Goal: Task Accomplishment & Management: Complete application form

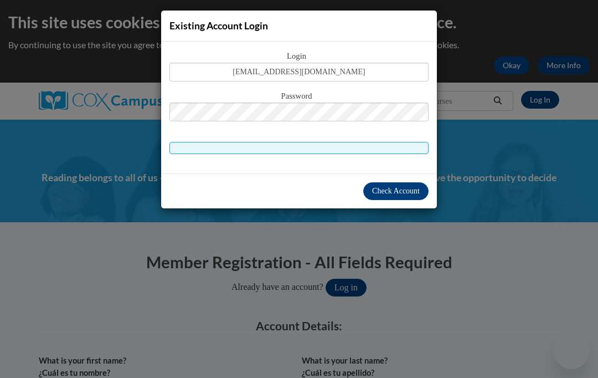
select select "fbf2d438-af2f-41f8-98f1-81c410e29de3"
select select "5e2af403-4f2c-4e49-a02f-103e55d7b75b"
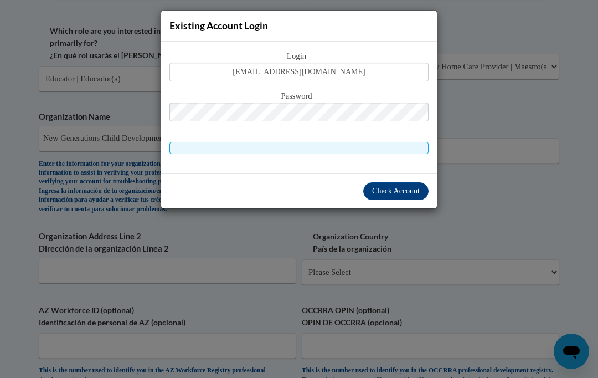
click at [531, 180] on div "Existing Account Login Login gabriellerichardson89@yahoo.com Password" at bounding box center [299, 189] width 598 height 378
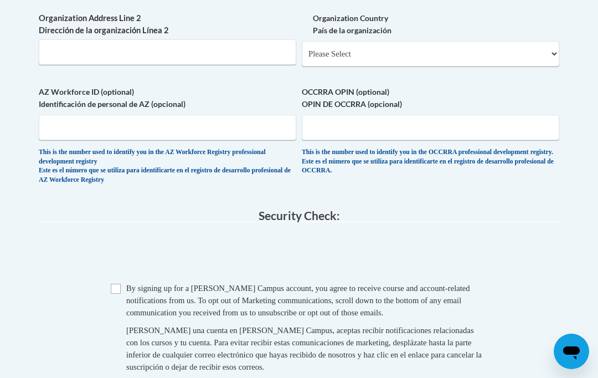
scroll to position [894, 0]
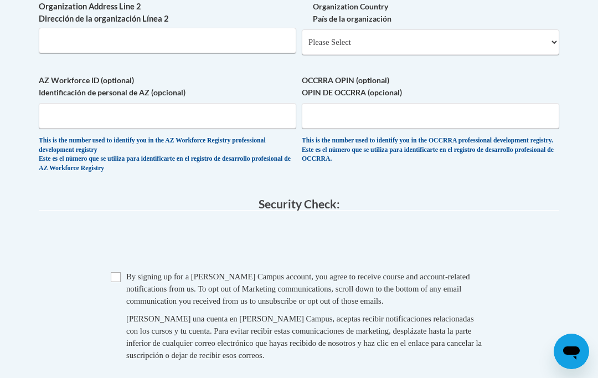
click at [112, 272] on input "Checkbox" at bounding box center [116, 277] width 10 height 10
checkbox input "true"
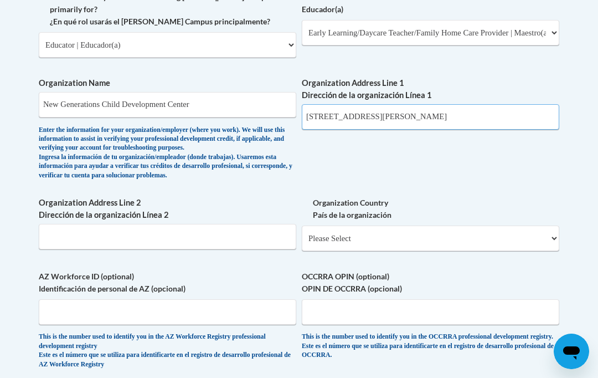
type input "1198 old Johnson ferry rd"
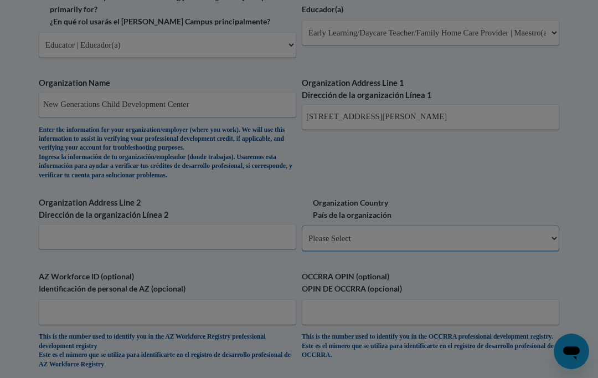
scroll to position [698, 132]
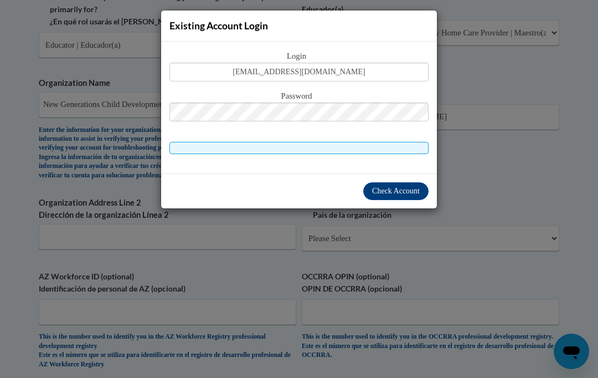
click at [406, 188] on span "Check Account" at bounding box center [396, 191] width 48 height 8
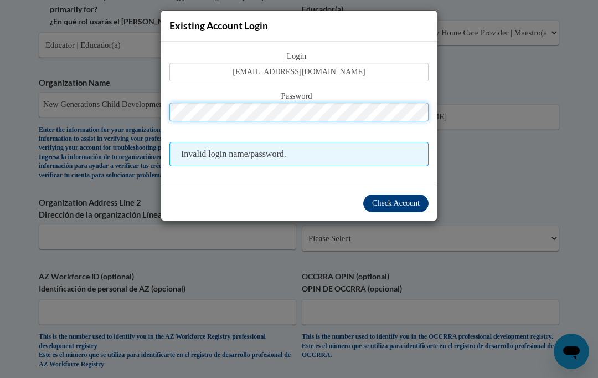
scroll to position [698, 131]
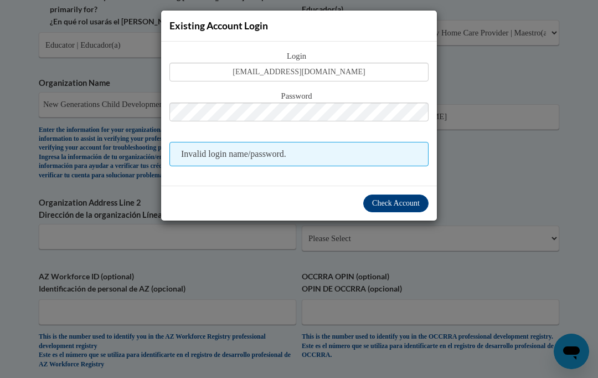
click at [552, 156] on div "Existing Account Login Login gabriellerichardson89@yahoo.com Password Invalid l…" at bounding box center [299, 189] width 598 height 378
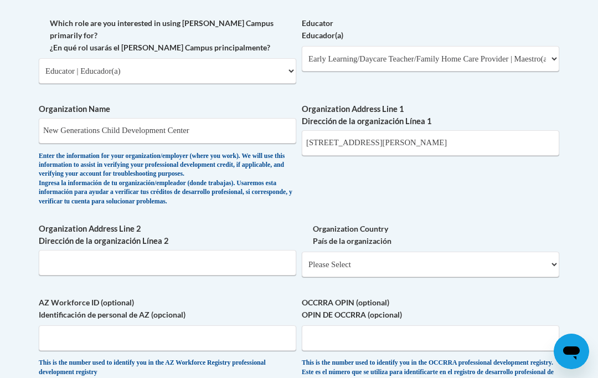
scroll to position [673, 0]
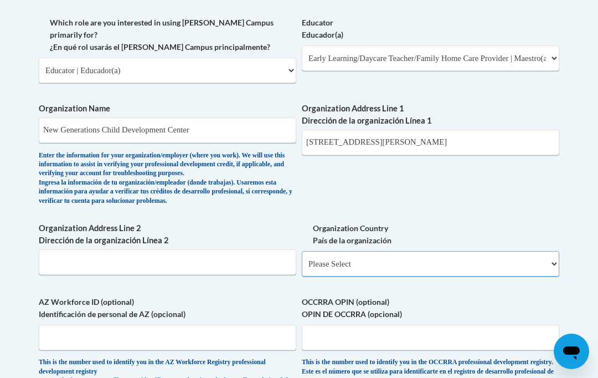
click at [395, 251] on select "Please Select United States | Estados Unidos Outside of the United States | Fue…" at bounding box center [431, 263] width 258 height 25
select select "ad49bcad-a171-4b2e-b99c-48b446064914"
select select
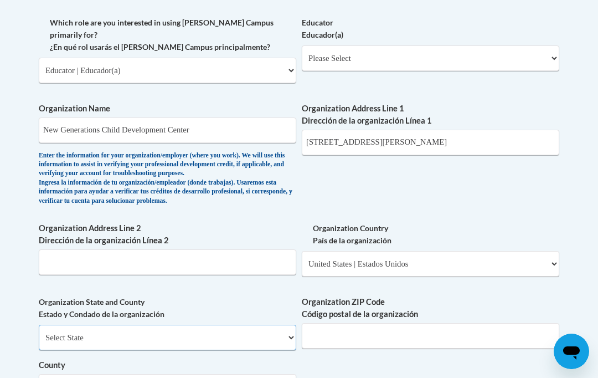
click at [230, 325] on select "Select State Alabama Alaska Arizona Arkansas California Colorado Connecticut De…" at bounding box center [168, 337] width 258 height 25
select select "Georgia"
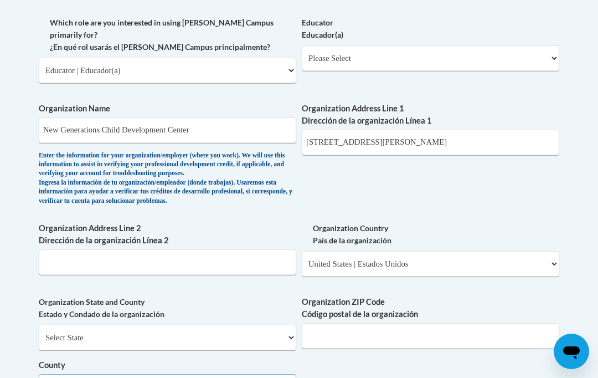
select select "DeKalb"
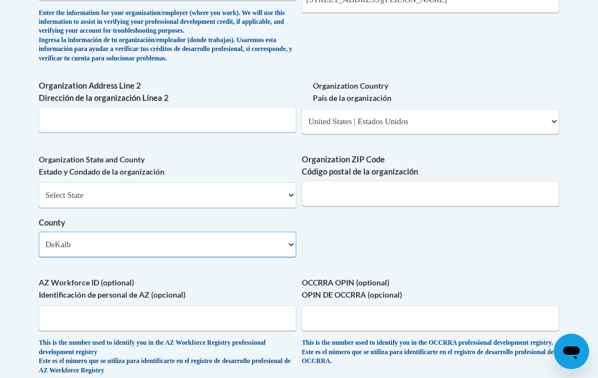
scroll to position [813, 0]
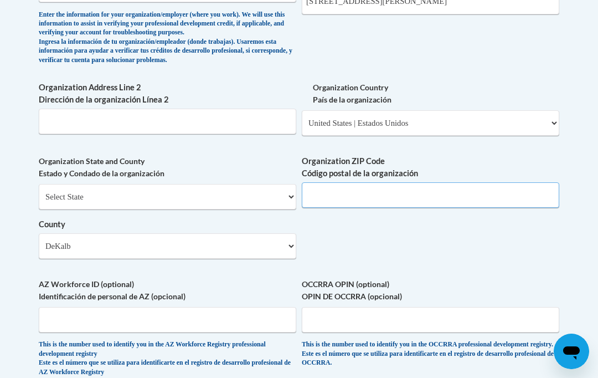
click at [404, 182] on input "Organization ZIP Code Código postal de la organización" at bounding box center [431, 194] width 258 height 25
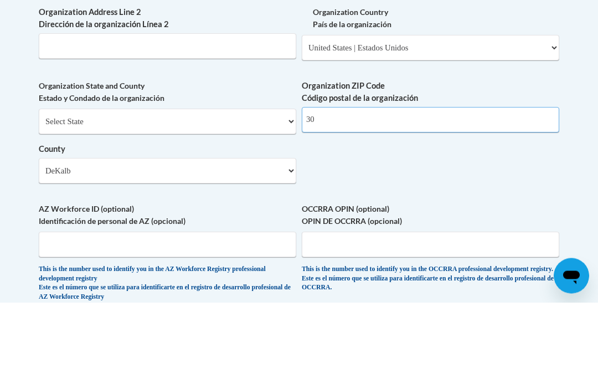
type input "3"
type input "30319"
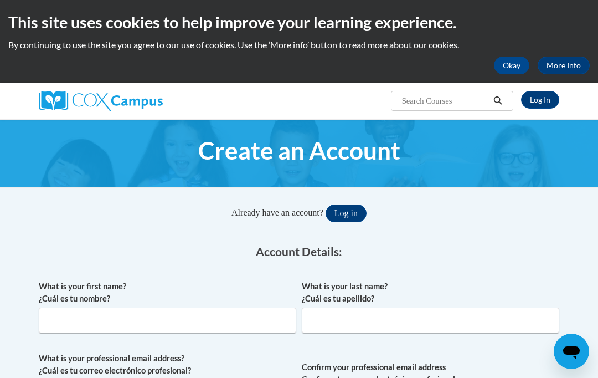
click at [521, 65] on button "Okay" at bounding box center [511, 66] width 35 height 18
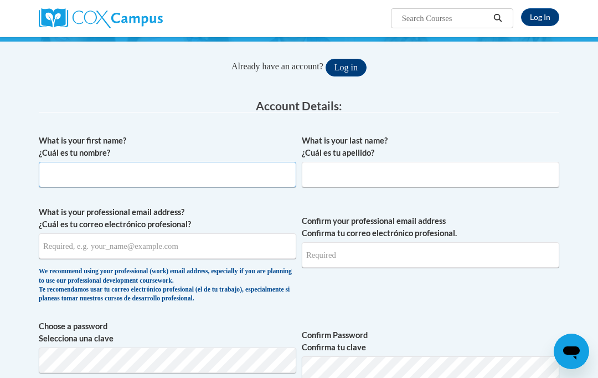
click at [262, 183] on input "What is your first name? ¿Cuál es tu nombre?" at bounding box center [168, 174] width 258 height 25
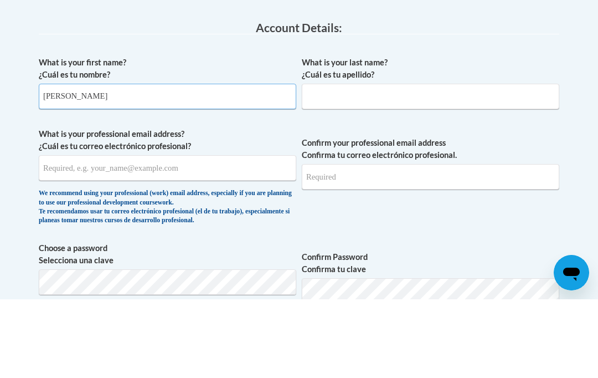
type input "Gabrielle"
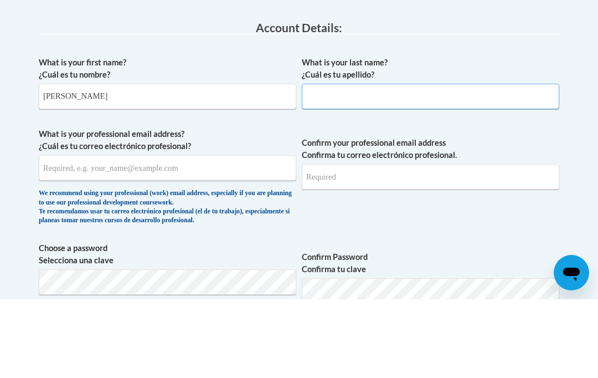
click at [410, 162] on input "What is your last name? ¿Cuál es tu apellido?" at bounding box center [431, 174] width 258 height 25
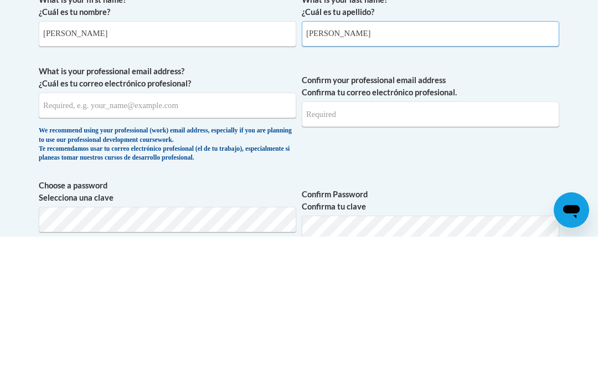
type input "Richardson"
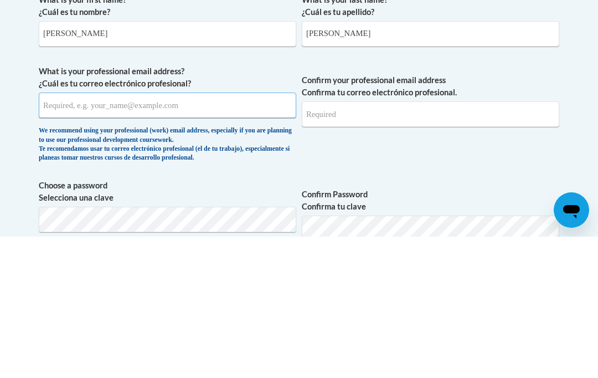
click at [221, 234] on input "What is your professional email address? ¿Cuál es tu correo electrónico profesi…" at bounding box center [168, 246] width 258 height 25
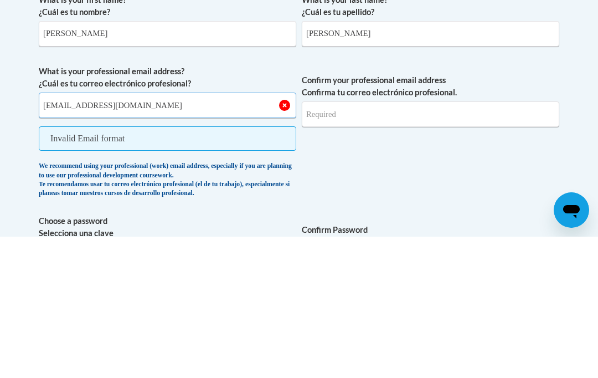
type input "gabriellerichardson89@yahoo.com"
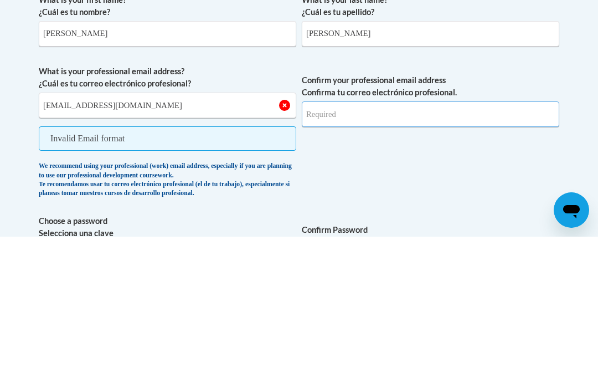
click at [364, 243] on input "Confirm your professional email address Confirma tu correo electrónico profesio…" at bounding box center [431, 255] width 258 height 25
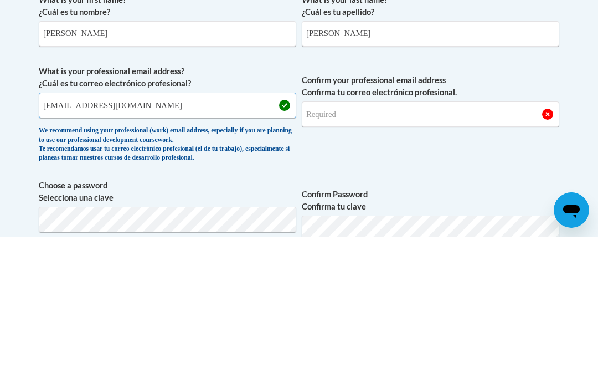
click at [98, 234] on input "gabriellerichardson89@yahoo.com" at bounding box center [168, 246] width 258 height 25
click at [100, 234] on input "gabriellerichardson89@yahoo.com" at bounding box center [168, 246] width 258 height 25
click at [143, 234] on input "gabriellerichardson89@yahoo.com" at bounding box center [168, 246] width 258 height 25
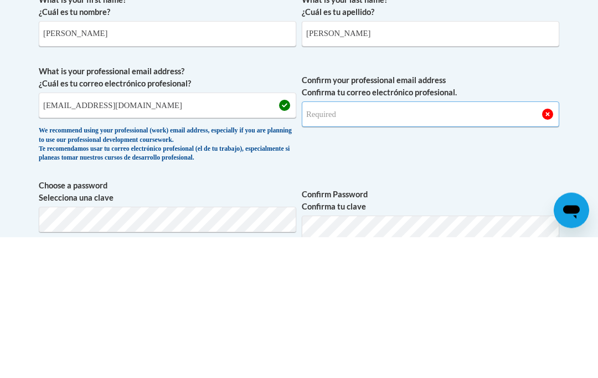
click at [420, 243] on input "Confirm your professional email address Confirma tu correo electrónico profesio…" at bounding box center [431, 255] width 258 height 25
click at [350, 243] on input "Confirm your professional email address Confirma tu correo electrónico profesio…" at bounding box center [431, 255] width 258 height 25
click at [352, 243] on input "Confirm your professional email address Confirma tu correo electrónico profesio…" at bounding box center [431, 255] width 258 height 25
click at [354, 243] on input "Confirm your professional email address Confirma tu correo electrónico profesio…" at bounding box center [431, 255] width 258 height 25
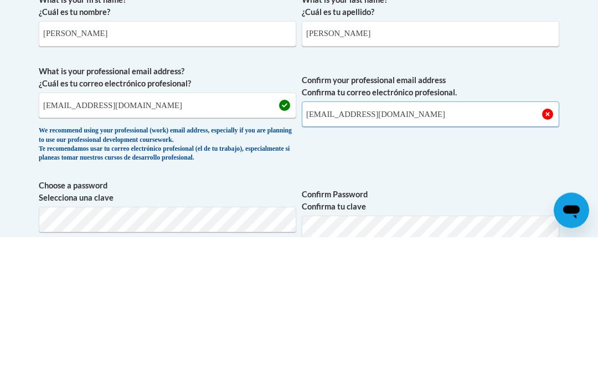
type input "gabriellerichardson89@yahoo.com"
click at [346, 59] on button "Log in" at bounding box center [346, 68] width 41 height 18
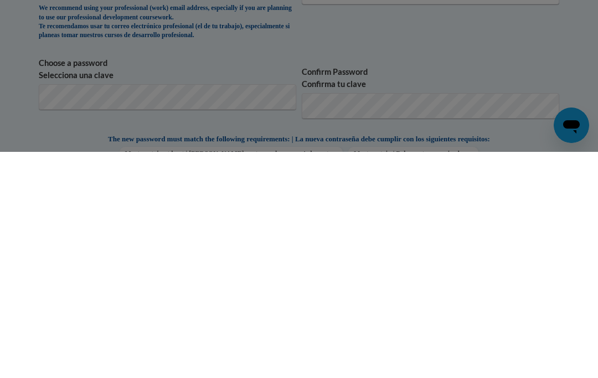
scroll to position [76, 0]
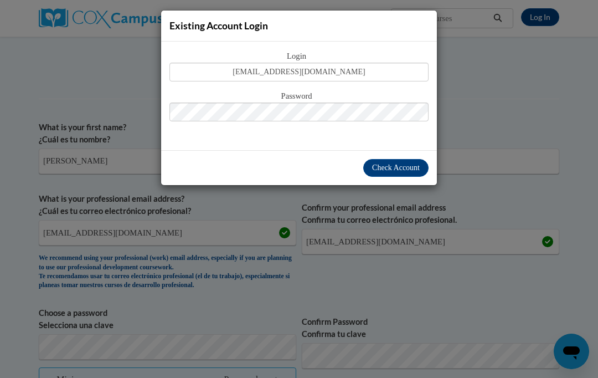
click at [529, 191] on div "Existing Account Login Login gabriellerichardson89@yahoo.com Password" at bounding box center [299, 189] width 598 height 378
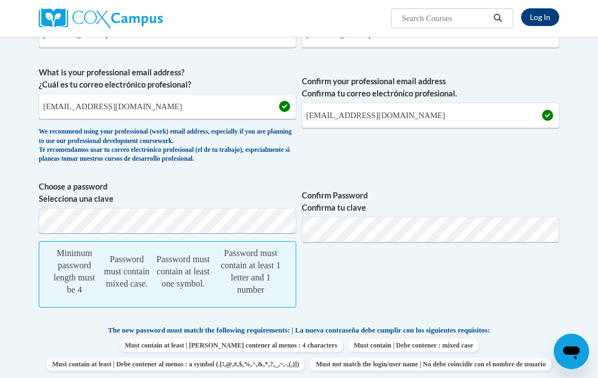
scroll to position [201, 0]
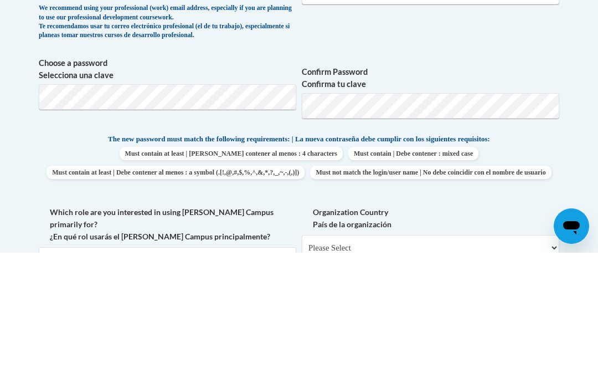
click at [566, 156] on div "Already have an account? Log in Preferences: Language English Yes" at bounding box center [299, 304] width 538 height 766
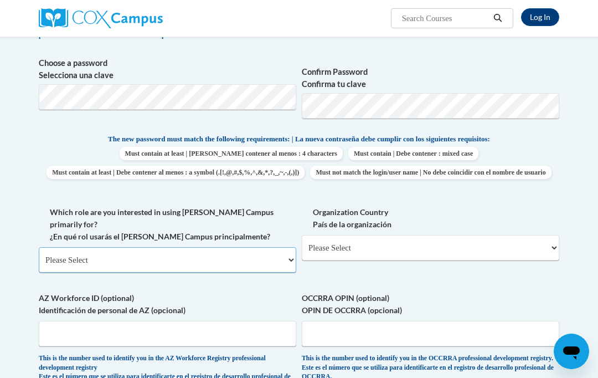
click at [231, 247] on select "Please Select College/University | Colegio/Universidad Community/Nonprofit Part…" at bounding box center [168, 259] width 258 height 25
select select "fbf2d438-af2f-41f8-98f1-81c410e29de3"
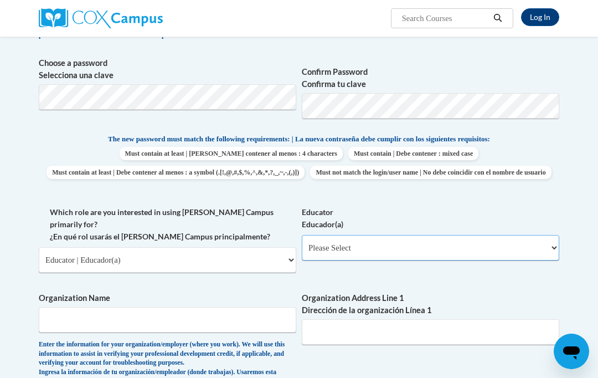
click at [362, 237] on select "Please Select Early Learning/Daycare Teacher/Family Home Care Provider | Maestr…" at bounding box center [431, 247] width 258 height 25
select select "5e2af403-4f2c-4e49-a02f-103e55d7b75b"
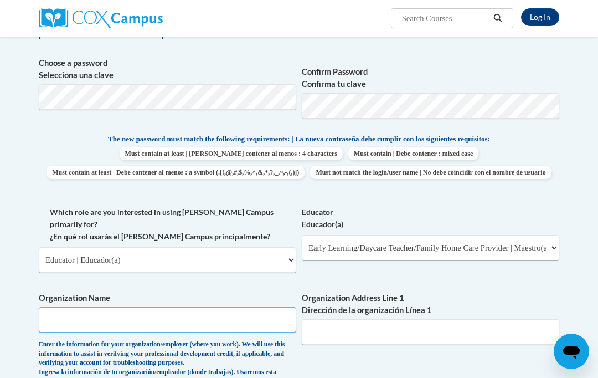
click at [216, 307] on input "Organization Name" at bounding box center [168, 319] width 258 height 25
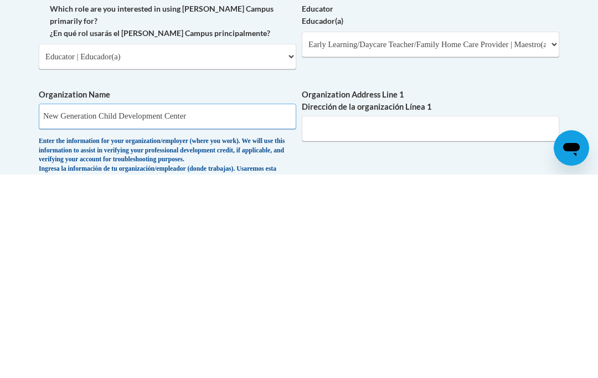
type input "New Generation Child Development Center"
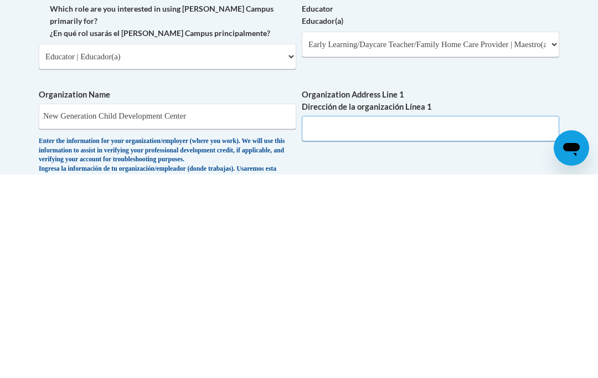
click at [460, 319] on input "Organization Address Line 1 Dirección de la organización Línea 1" at bounding box center [431, 331] width 258 height 25
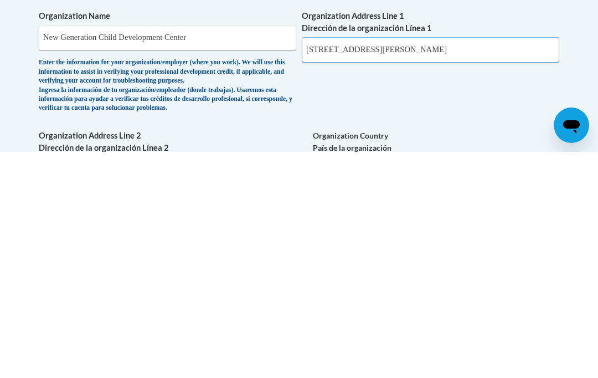
scroll to position [424, 0]
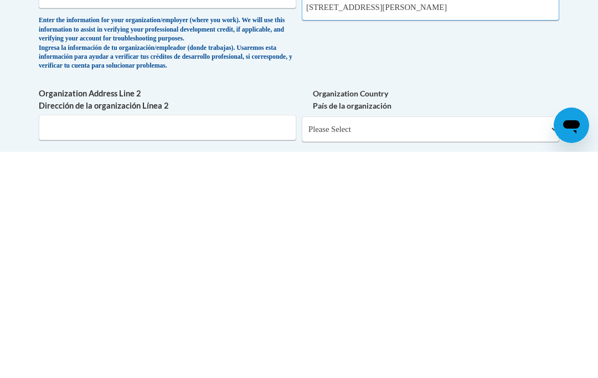
type input "1198 Old Johnson Ferry Rd NE"
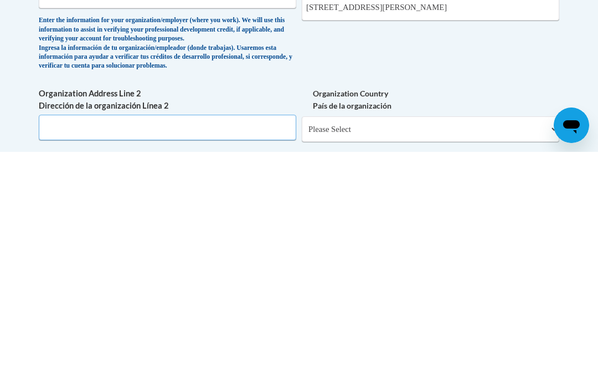
click at [244, 341] on input "Organization Address Line 2 Dirección de la organización Línea 2" at bounding box center [168, 353] width 258 height 25
type input "Brookhaven"
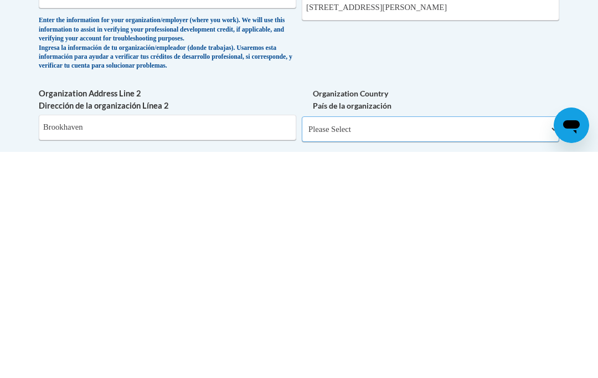
click at [480, 342] on select "Please Select United States | Estados Unidos Outside of the United States | Fue…" at bounding box center [431, 354] width 258 height 25
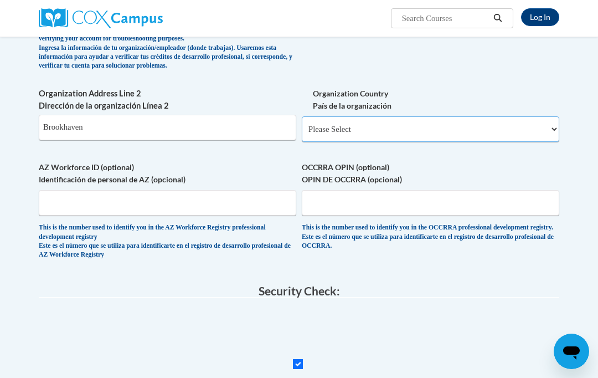
select select "ad49bcad-a171-4b2e-b99c-48b446064914"
select select
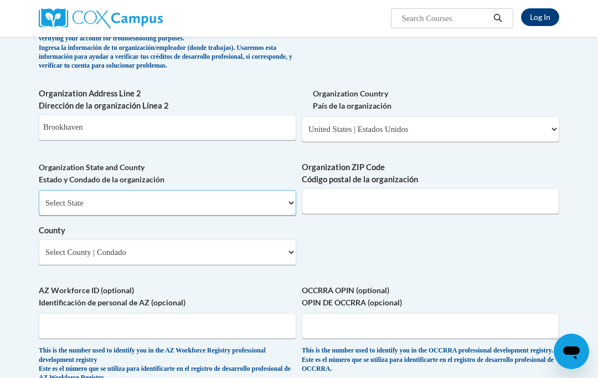
click at [239, 190] on select "Select State Alabama Alaska Arizona Arkansas California Colorado Connecticut De…" at bounding box center [168, 202] width 258 height 25
select select "Georgia"
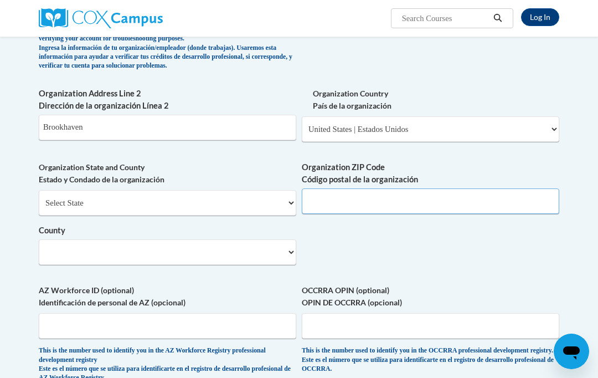
click at [423, 188] on input "Organization ZIP Code Código postal de la organización" at bounding box center [431, 200] width 258 height 25
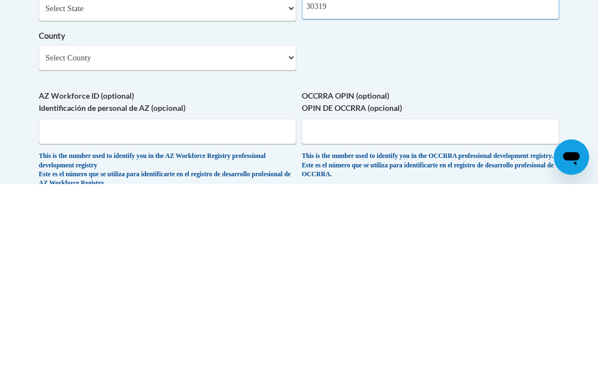
type input "30319"
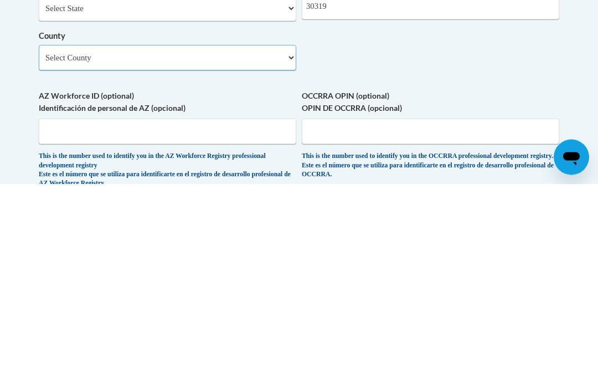
click at [254, 239] on select "Select County Appling Atkinson Bacon Baker Baldwin Banks Barrow Bartow Ben Hill…" at bounding box center [168, 251] width 258 height 25
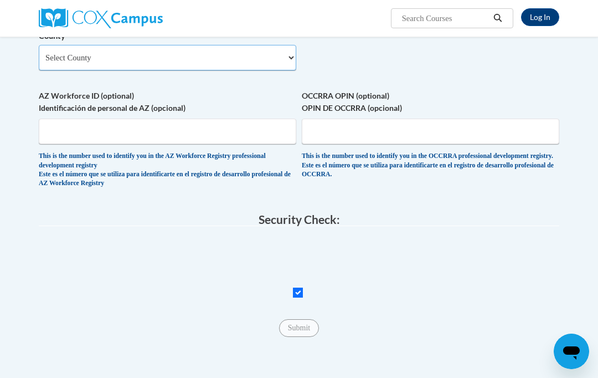
select select "DeKalb"
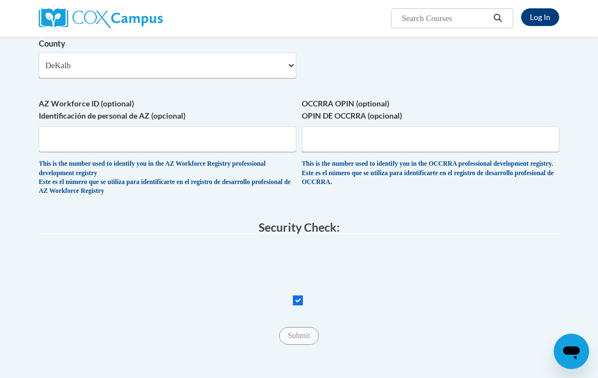
scroll to position [805, 0]
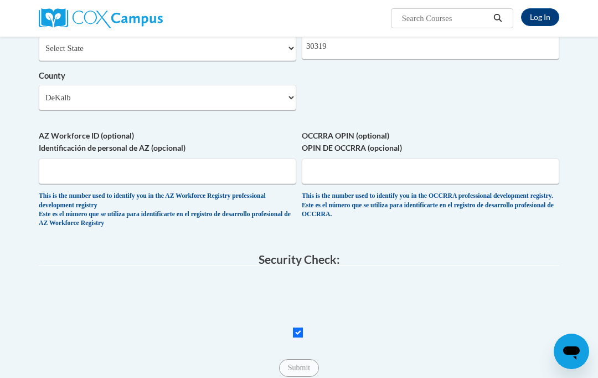
click at [295, 327] on input "Checkbox" at bounding box center [298, 332] width 10 height 10
checkbox input "false"
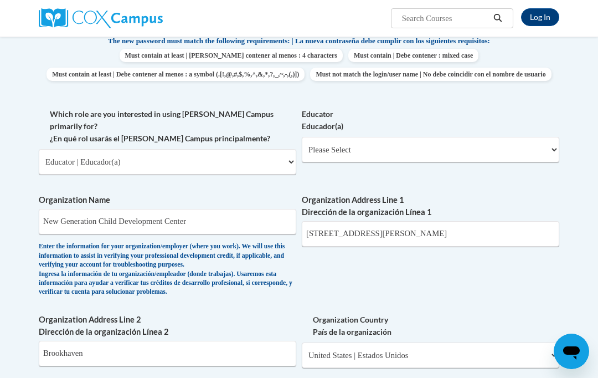
scroll to position [425, 0]
click at [403, 139] on select "Please Select Early Learning/Daycare Teacher/Family Home Care Provider | Maestr…" at bounding box center [431, 148] width 258 height 25
select select "5e2af403-4f2c-4e49-a02f-103e55d7b75b"
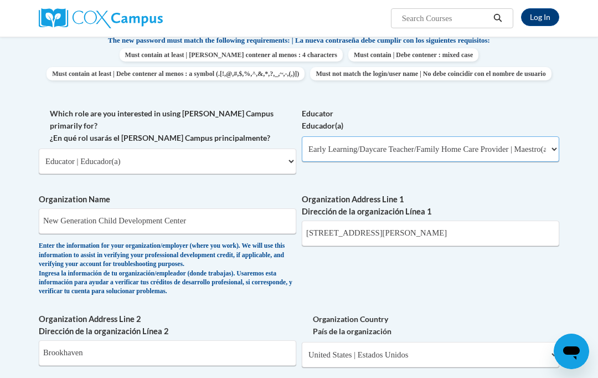
select select "null"
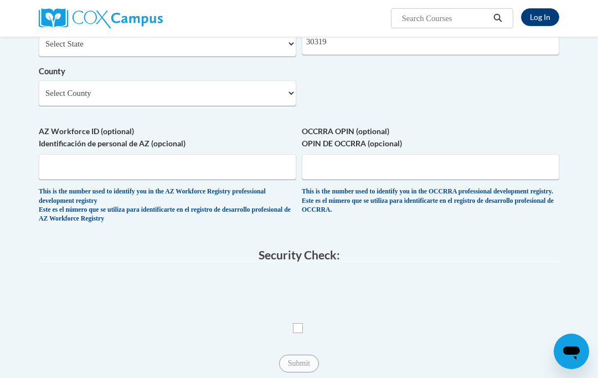
scroll to position [838, 0]
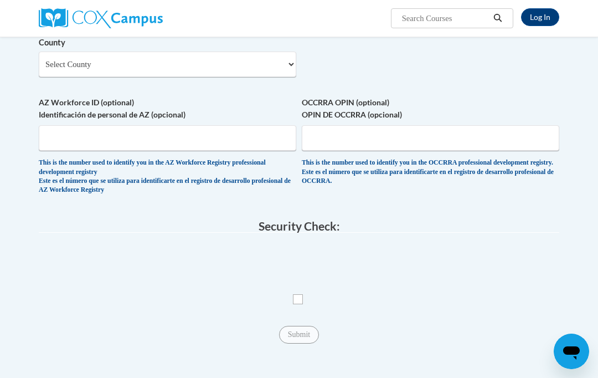
click at [297, 294] on input "Checkbox" at bounding box center [298, 299] width 10 height 10
checkbox input "true"
click at [297, 326] on input "Submit" at bounding box center [299, 335] width 40 height 18
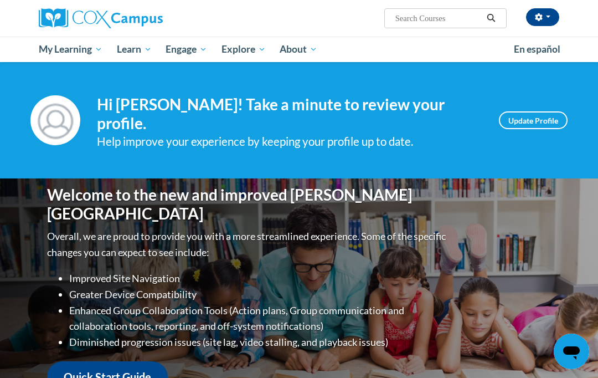
click at [0, 0] on link "Certificates" at bounding box center [0, 0] width 0 height 0
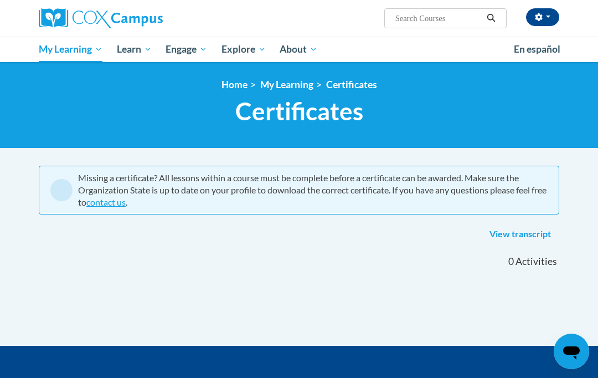
click at [0, 0] on span "My Course Progress" at bounding box center [0, 0] width 0 height 0
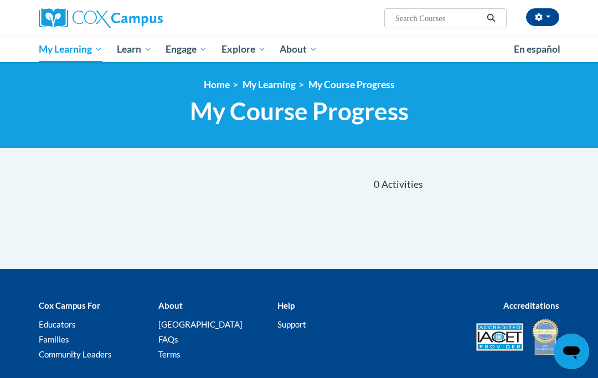
click at [0, 0] on span "My Action Plans" at bounding box center [0, 0] width 0 height 0
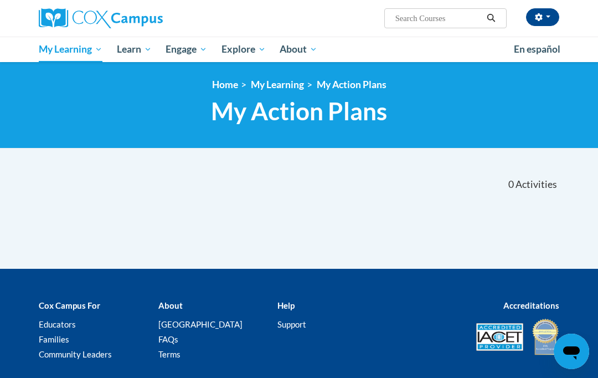
click at [0, 0] on link "Certificates" at bounding box center [0, 0] width 0 height 0
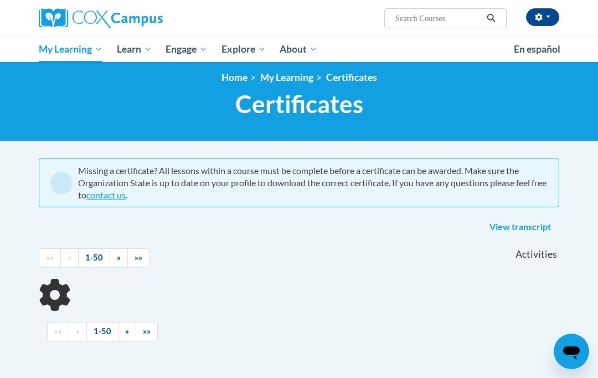
scroll to position [18, 0]
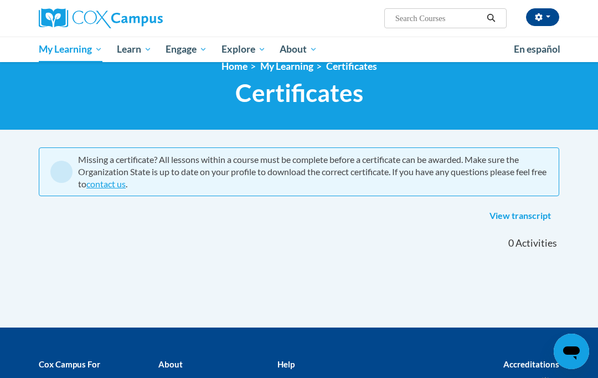
click at [506, 218] on link "View transcript" at bounding box center [521, 216] width 78 height 18
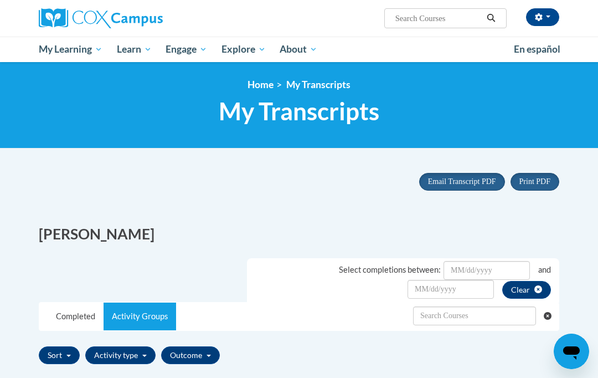
click at [0, 0] on link "Early Care and Learning" at bounding box center [0, 0] width 0 height 0
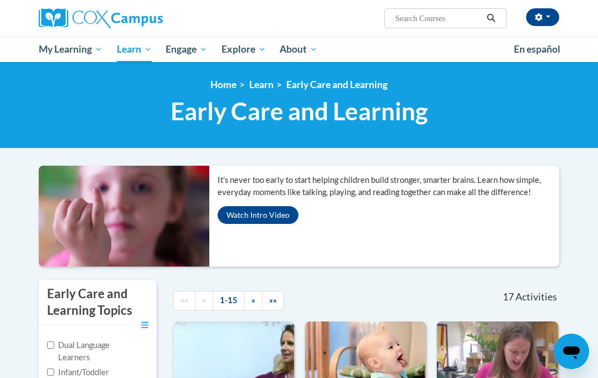
click at [46, 130] on div "<en>Home</en><fr>Accueil</fr><de>Zuhause</de><it>Casa</it><es>Casa</es><pt>Casa…" at bounding box center [299, 105] width 538 height 53
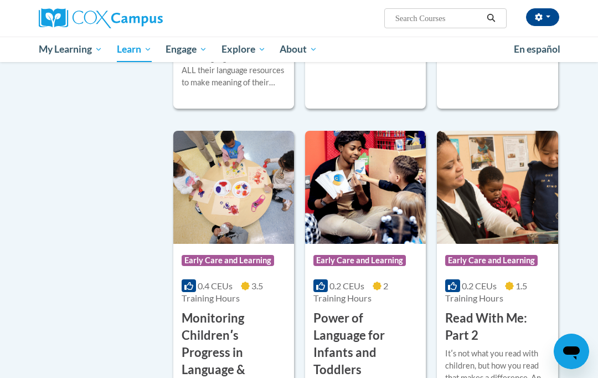
scroll to position [913, 0]
